Goal: Transaction & Acquisition: Purchase product/service

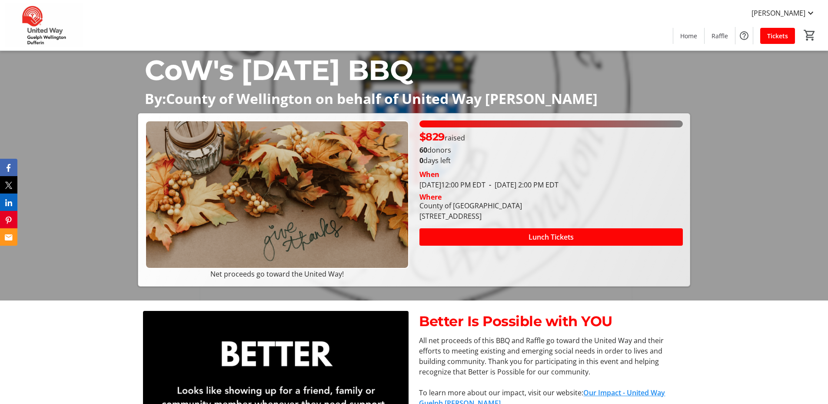
scroll to position [174, 0]
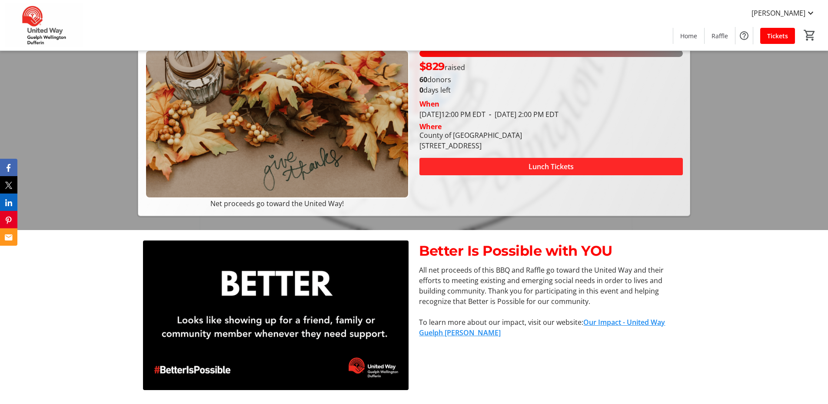
click at [466, 165] on span at bounding box center [552, 166] width 264 height 21
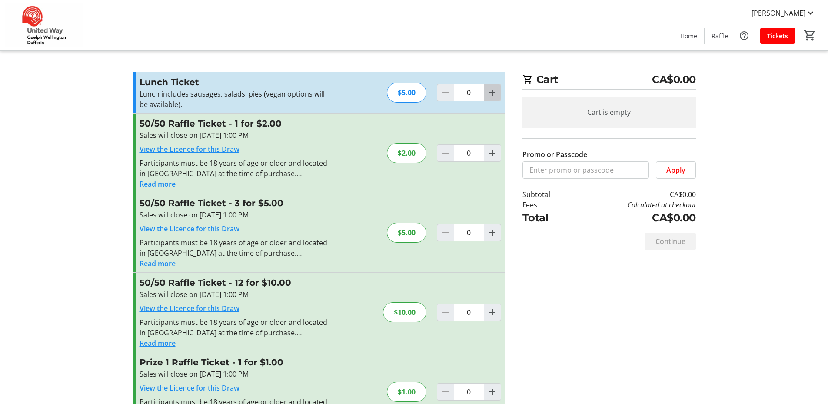
click at [492, 98] on span "Increment by one" at bounding box center [492, 92] width 17 height 17
type input "1"
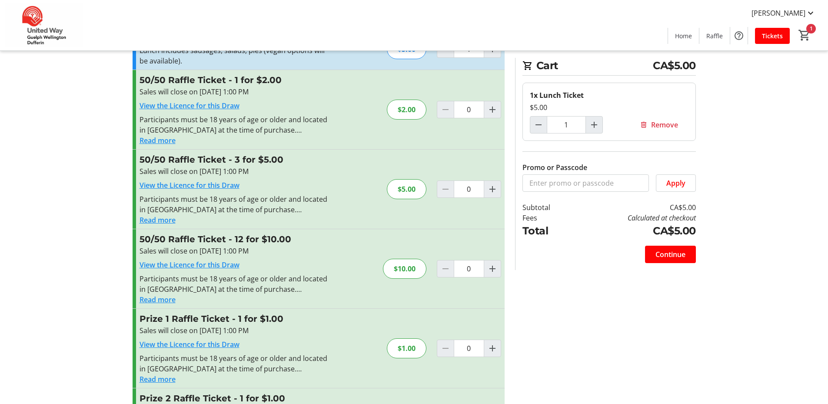
scroll to position [87, 0]
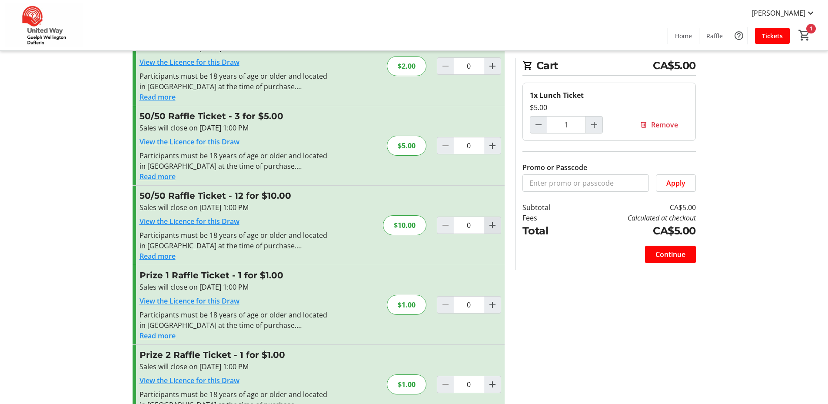
click at [497, 223] on mat-icon "Increment by one" at bounding box center [492, 225] width 10 height 10
type input "1"
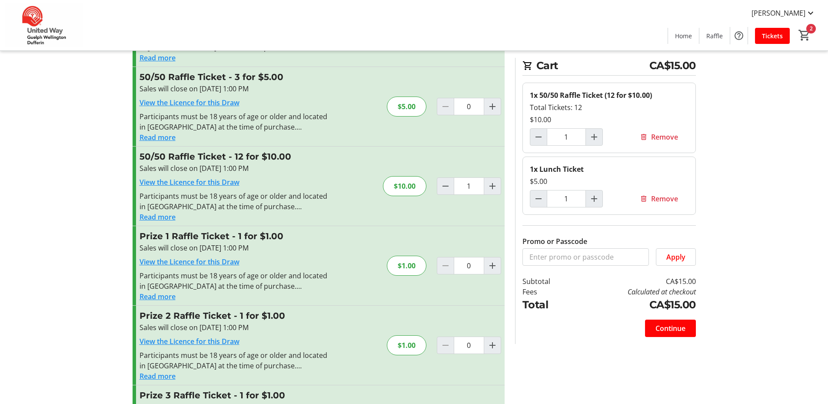
scroll to position [0, 0]
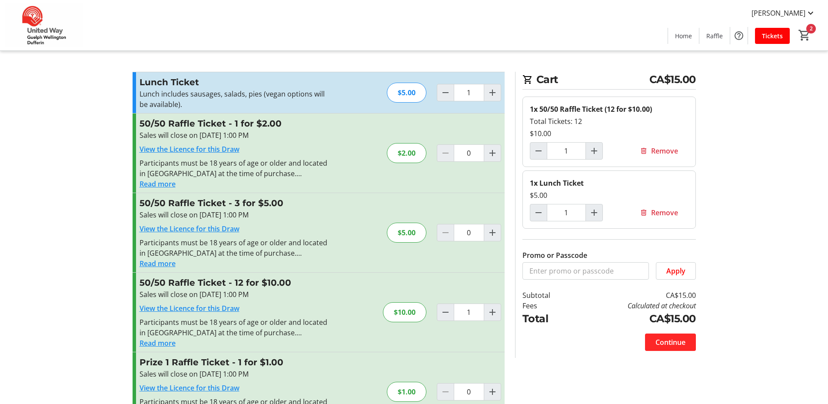
click at [692, 337] on span at bounding box center [670, 342] width 51 height 21
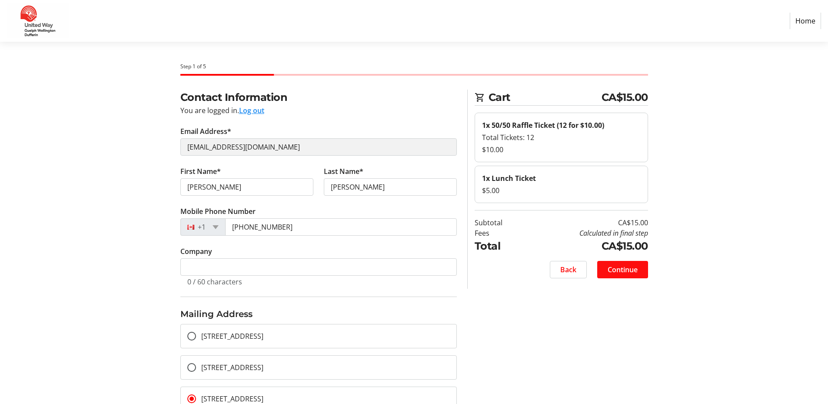
click at [638, 272] on span "Continue" at bounding box center [623, 269] width 30 height 10
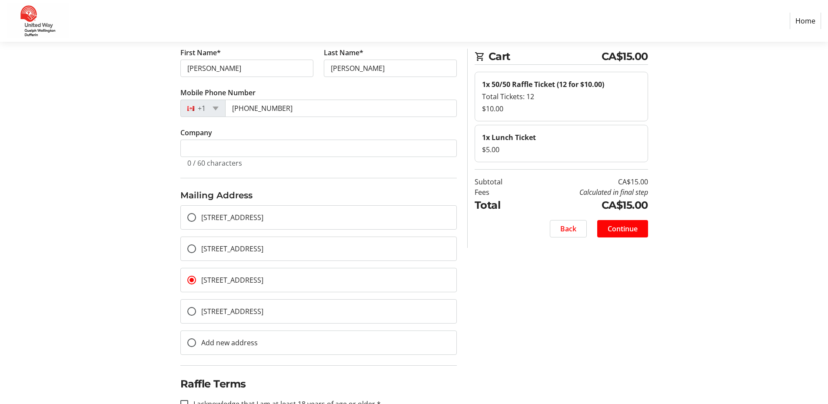
scroll to position [187, 0]
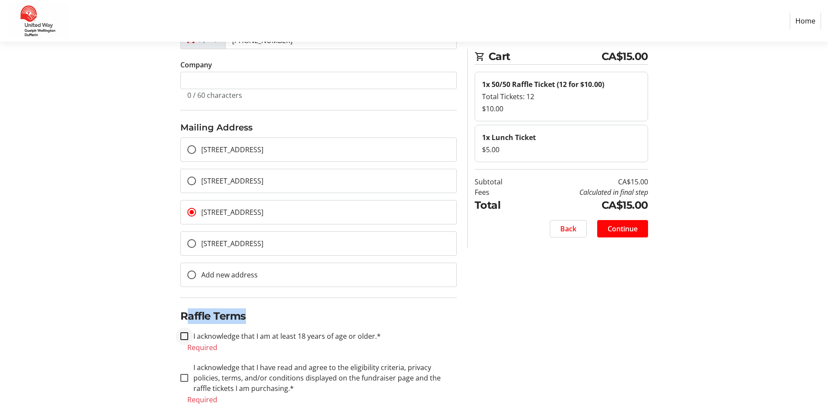
click at [185, 327] on fieldset "Raffle Terms I acknowledge that I am at least 18 years of age or older.* Requir…" at bounding box center [318, 355] width 277 height 117
drag, startPoint x: 185, startPoint y: 327, endPoint x: 182, endPoint y: 342, distance: 15.5
click at [182, 334] on input "I acknowledge that I am at least 18 years of age or older.*" at bounding box center [184, 336] width 8 height 8
checkbox input "true"
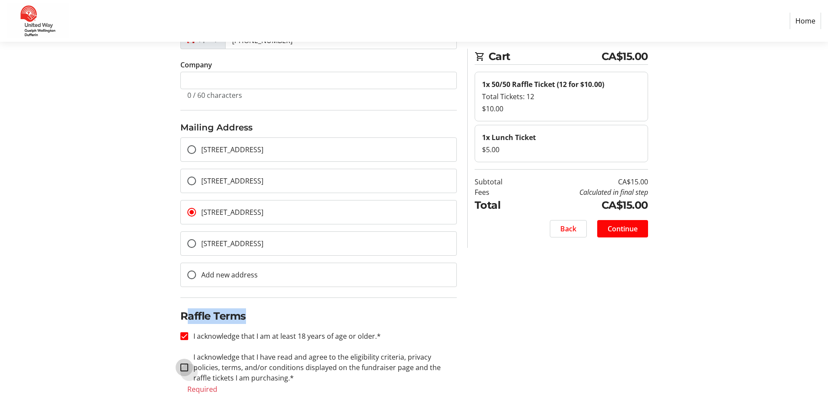
click at [188, 366] on input "I acknowledge that I have read and agree to the eligibility criteria, privacy p…" at bounding box center [184, 368] width 8 height 8
checkbox input "true"
click at [620, 233] on button "Continue" at bounding box center [622, 228] width 51 height 17
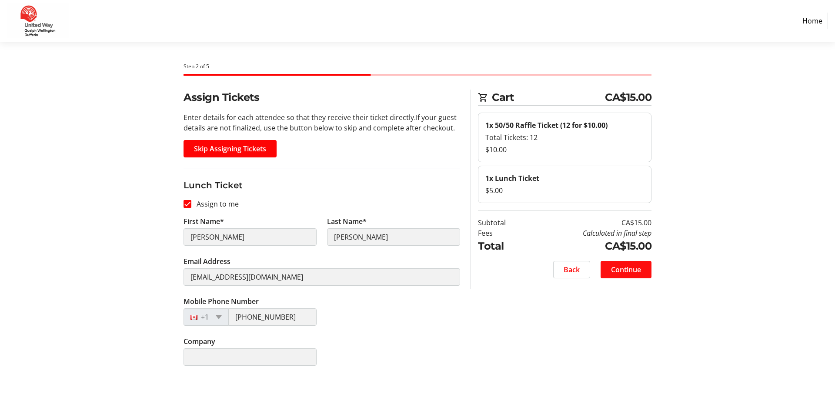
click at [640, 271] on span "Continue" at bounding box center [626, 269] width 30 height 10
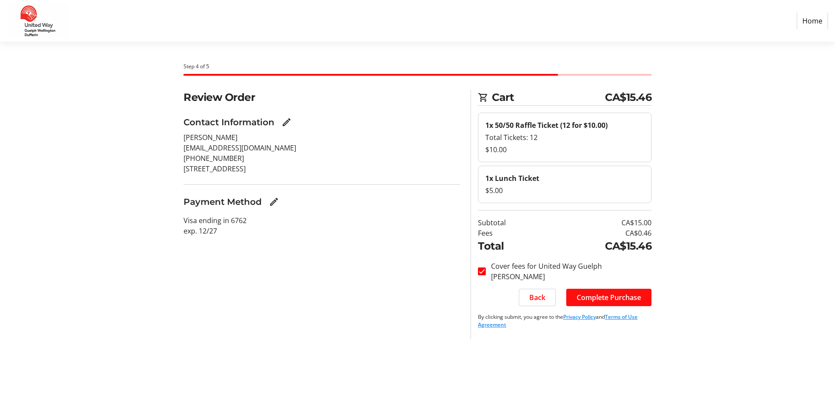
click at [626, 298] on span "Complete Purchase" at bounding box center [609, 297] width 64 height 10
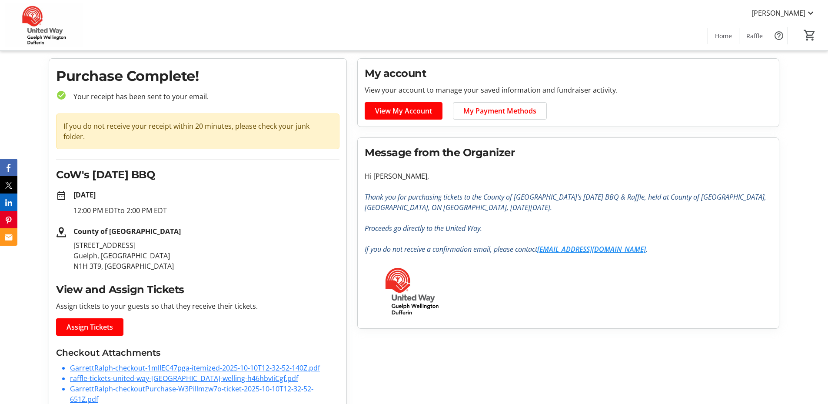
scroll to position [32, 0]
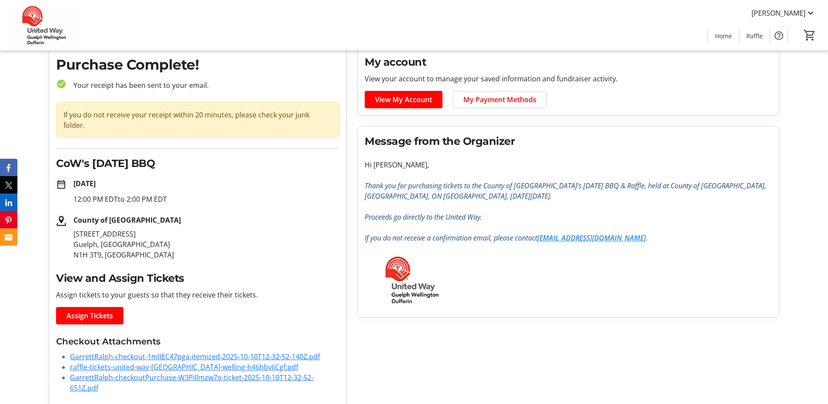
click at [189, 352] on link "GarrettRalph-checkout-1mlIEC47pga-itemized-2025-10-10T12-32-52-140Z.pdf" at bounding box center [195, 357] width 250 height 10
drag, startPoint x: 131, startPoint y: 329, endPoint x: 130, endPoint y: 376, distance: 47.0
click at [130, 377] on li "GarrettRalph-checkoutPurchase-W3Pillmzw7o-ticket-2025-10-10T12-32-52-651Z.pdf" at bounding box center [205, 382] width 270 height 21
click at [147, 362] on link "raffle-tickets-united-way-[GEOGRAPHIC_DATA]-welling-h46hbvIiCgf.pdf" at bounding box center [184, 367] width 228 height 10
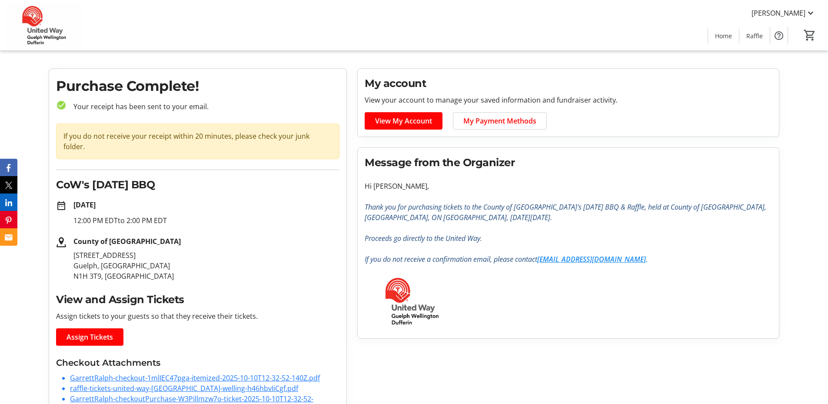
scroll to position [0, 0]
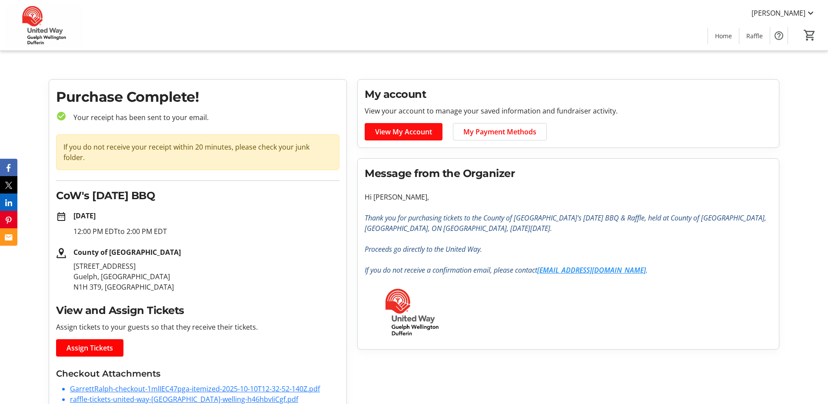
click at [413, 134] on span "View My Account" at bounding box center [403, 132] width 57 height 10
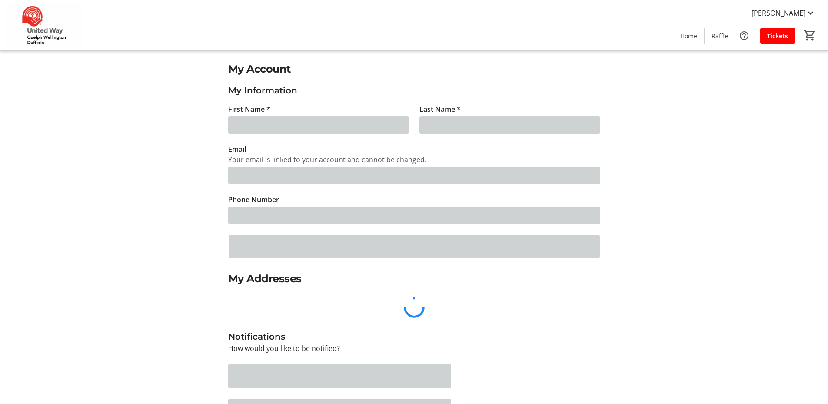
type input "[PERSON_NAME]"
type input "[EMAIL_ADDRESS][DOMAIN_NAME]"
type input "[PHONE_NUMBER]"
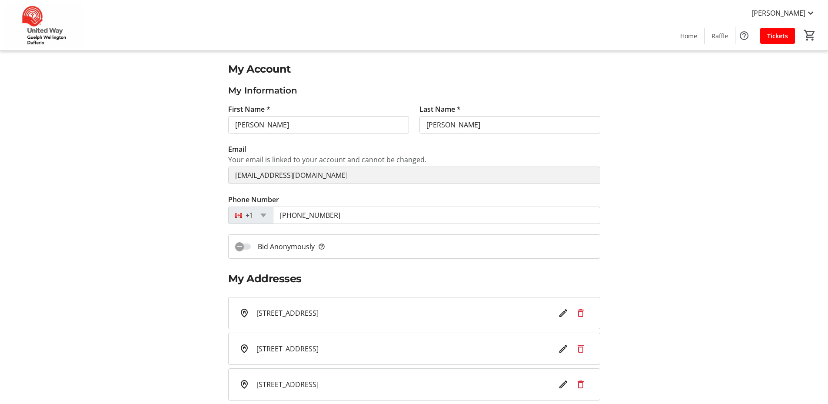
drag, startPoint x: 57, startPoint y: 32, endPoint x: 72, endPoint y: 24, distance: 17.5
click at [57, 32] on img at bounding box center [43, 24] width 77 height 43
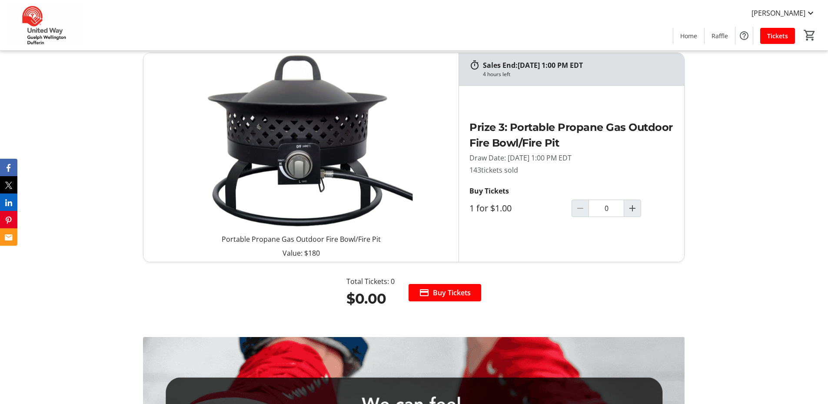
scroll to position [1174, 0]
